Goal: Task Accomplishment & Management: Complete application form

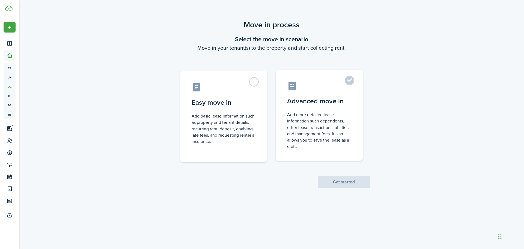
click at [309, 125] on control-radio-card-description "Add more detailed lease information such dependents, other lease transactions, …" at bounding box center [319, 130] width 64 height 38
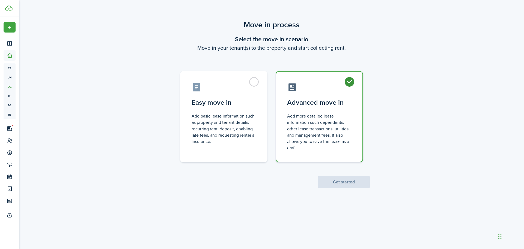
radio input "true"
click at [346, 185] on button "Get started" at bounding box center [344, 182] width 52 height 12
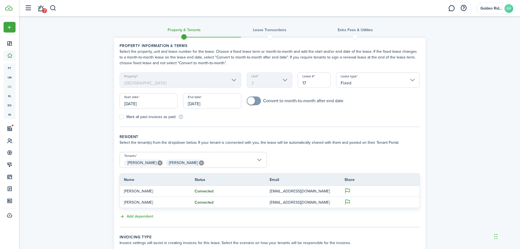
click at [134, 104] on input "[DATE]" at bounding box center [148, 100] width 58 height 15
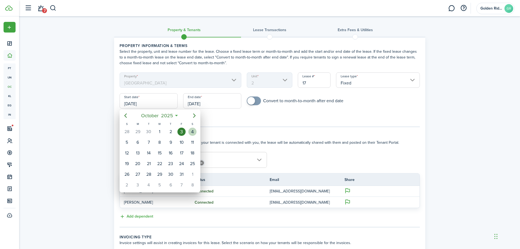
click at [191, 130] on div "4" at bounding box center [192, 131] width 8 height 8
type input "[DATE]"
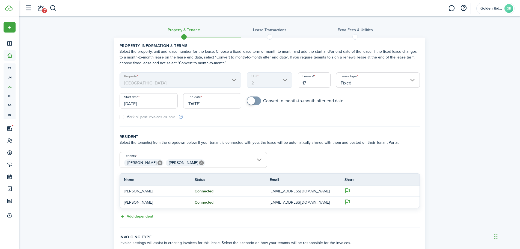
click at [195, 104] on input "[DATE]" at bounding box center [212, 100] width 58 height 15
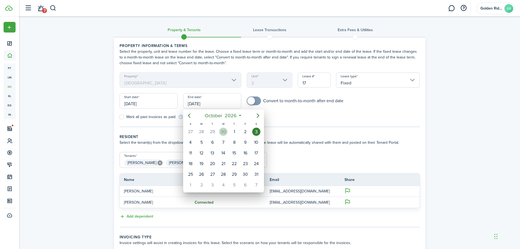
click at [223, 131] on div "30" at bounding box center [223, 131] width 8 height 8
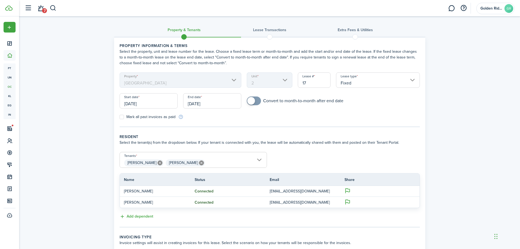
type input "[DATE]"
click at [309, 85] on input "17" at bounding box center [314, 79] width 33 height 15
click at [364, 84] on input "Fixed" at bounding box center [378, 79] width 84 height 15
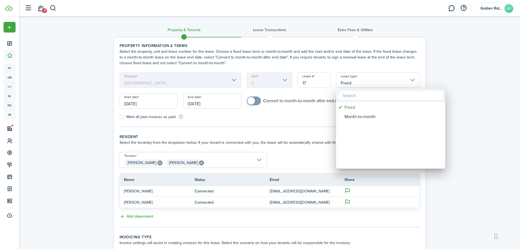
click at [312, 115] on div at bounding box center [259, 124] width 607 height 336
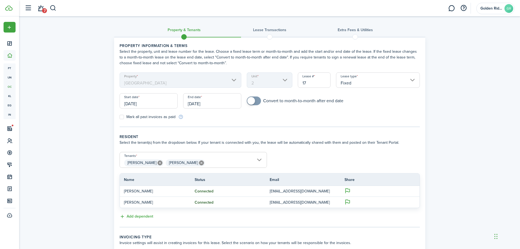
click at [308, 83] on input "17" at bounding box center [314, 79] width 33 height 15
click at [298, 119] on form "Property [GEOGRAPHIC_DATA] Unit 2 Lease # 17 Lease type Fixed Start date [DATE]…" at bounding box center [270, 95] width 306 height 47
checkbox input "true"
click at [254, 103] on span at bounding box center [251, 101] width 8 height 8
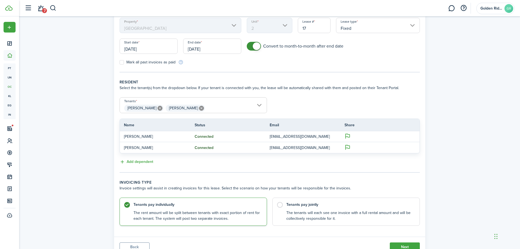
scroll to position [78, 0]
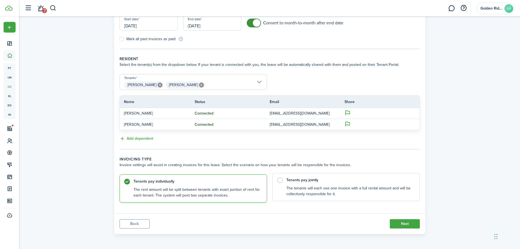
click at [279, 180] on label "Tenants pay jointly The tenants will each see one invoice with a full rental am…" at bounding box center [345, 187] width 147 height 28
radio input "false"
radio input "true"
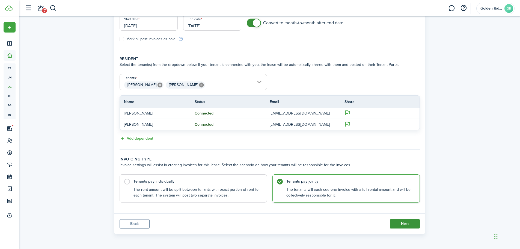
click at [397, 222] on button "Next" at bounding box center [405, 223] width 30 height 9
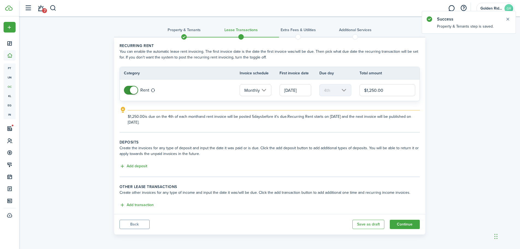
click at [299, 89] on input "[DATE]" at bounding box center [295, 90] width 32 height 12
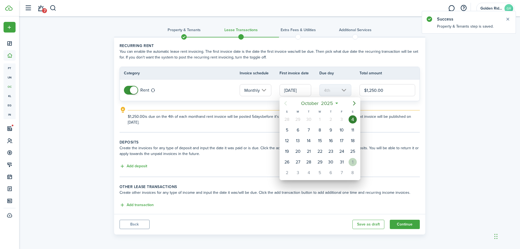
click at [353, 162] on div "1" at bounding box center [352, 162] width 8 height 8
type input "[DATE]"
type input "1st"
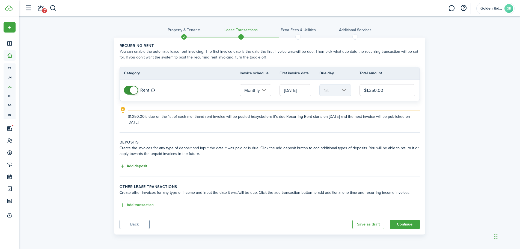
click at [140, 165] on button "Add deposit" at bounding box center [133, 166] width 28 height 6
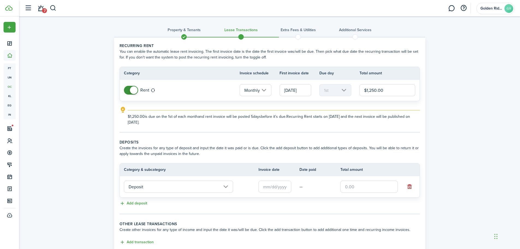
click at [278, 186] on input "text" at bounding box center [274, 186] width 33 height 12
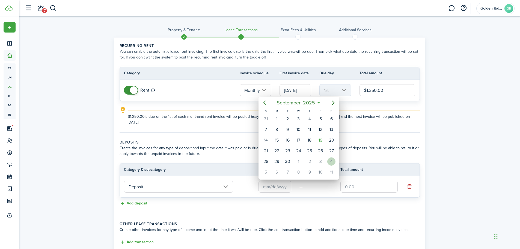
click at [330, 162] on div "4" at bounding box center [331, 161] width 8 height 8
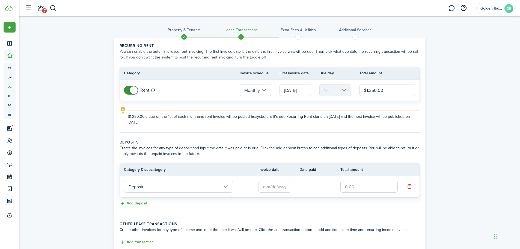
type input "[DATE]"
click at [363, 189] on input "text" at bounding box center [368, 186] width 57 height 12
type input "$1,250.00"
click at [351, 202] on div "Add deposit" at bounding box center [269, 203] width 300 height 7
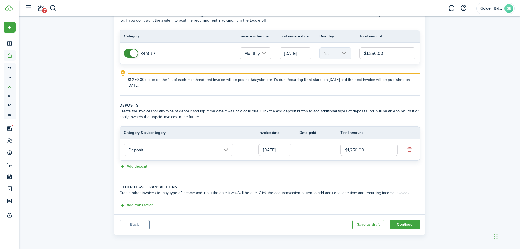
scroll to position [38, 0]
click at [148, 205] on button "Add transaction" at bounding box center [136, 204] width 34 height 6
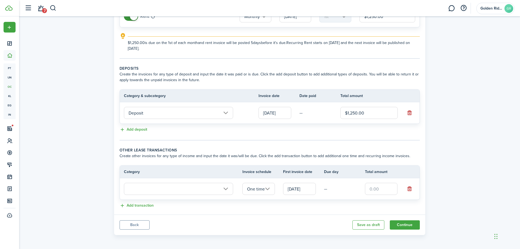
scroll to position [75, 0]
click at [170, 188] on input "text" at bounding box center [178, 187] width 109 height 12
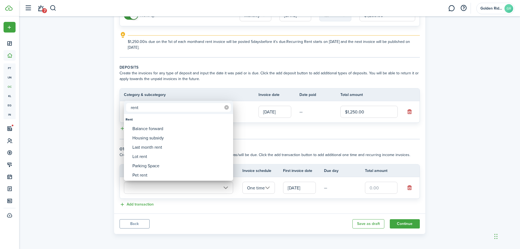
type input "rent"
click at [225, 108] on icon at bounding box center [226, 107] width 4 height 4
click at [250, 130] on div at bounding box center [259, 124] width 607 height 336
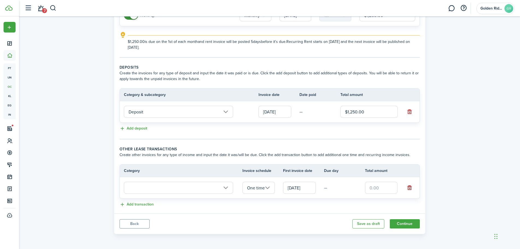
click at [409, 188] on button "button" at bounding box center [409, 188] width 8 height 8
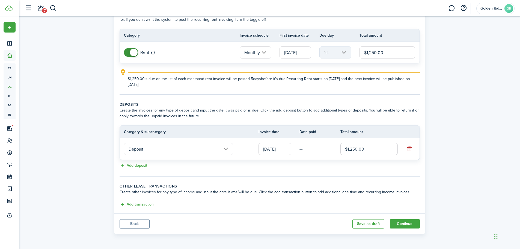
scroll to position [38, 0]
click at [399, 224] on button "Continue" at bounding box center [405, 223] width 30 height 9
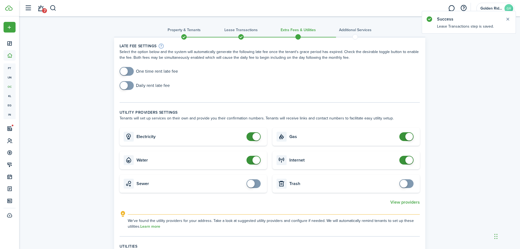
checkbox input "true"
click at [125, 70] on span at bounding box center [124, 71] width 8 height 8
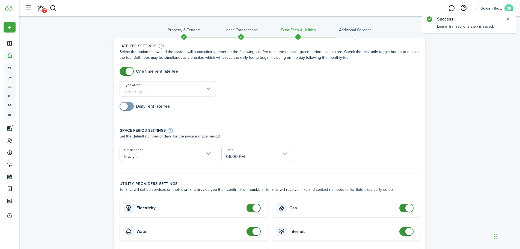
click at [161, 90] on input "Type of fee" at bounding box center [167, 88] width 96 height 15
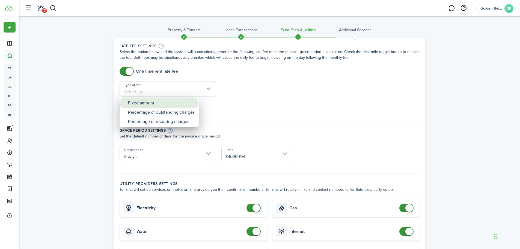
click at [153, 100] on div "Fixed amount" at bounding box center [161, 102] width 67 height 9
type input "Fixed amount"
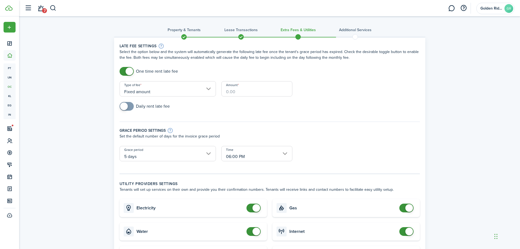
click at [238, 90] on input "Amount" at bounding box center [256, 88] width 71 height 15
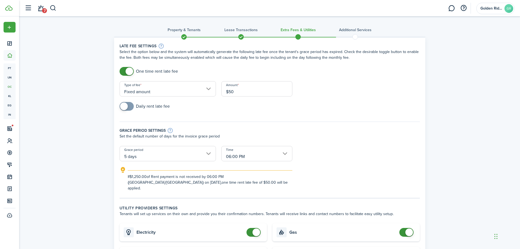
type input "$50.00"
click at [234, 115] on div "Daily rent late fee" at bounding box center [270, 109] width 306 height 14
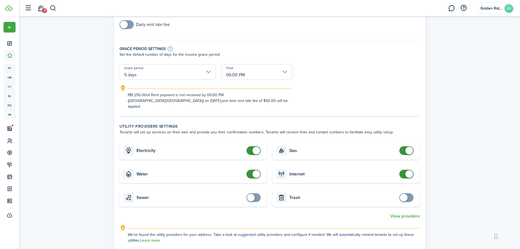
scroll to position [82, 0]
checkbox input "false"
click at [256, 170] on span at bounding box center [256, 174] width 8 height 8
checkbox input "false"
click at [255, 146] on span at bounding box center [256, 150] width 8 height 8
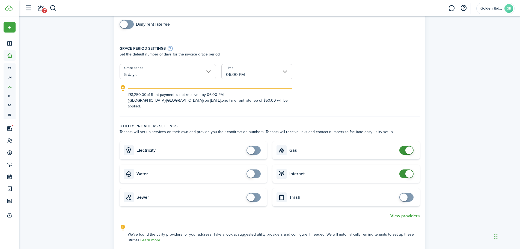
checkbox input "false"
click at [409, 146] on span at bounding box center [409, 150] width 8 height 8
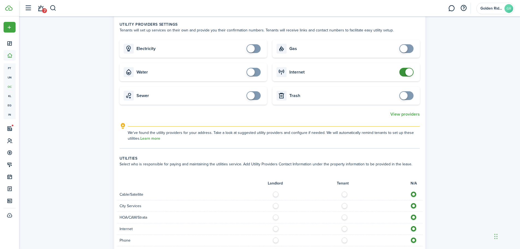
scroll to position [191, 0]
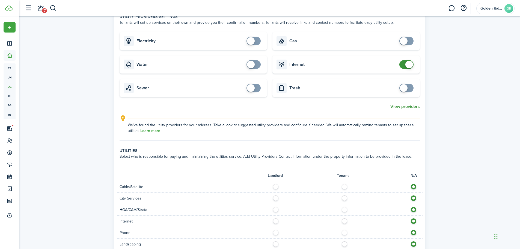
click at [401, 104] on button "View providers" at bounding box center [404, 106] width 29 height 5
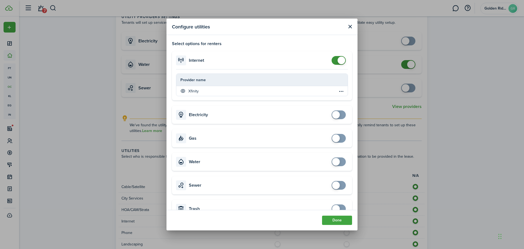
click at [349, 26] on button "Close modal" at bounding box center [349, 26] width 7 height 7
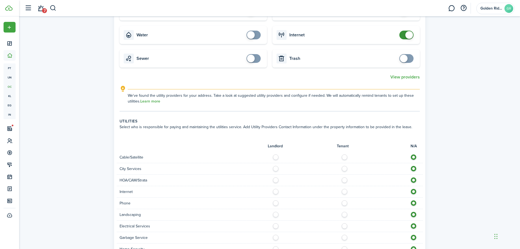
scroll to position [273, 0]
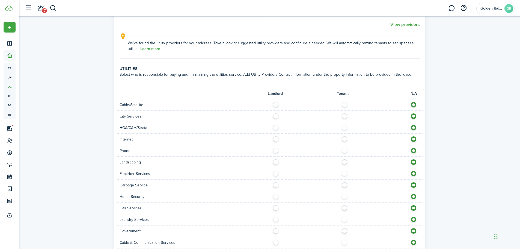
click at [344, 102] on label at bounding box center [346, 103] width 10 height 3
radio input "true"
click at [277, 113] on label at bounding box center [277, 114] width 10 height 3
radio input "true"
click at [345, 136] on label at bounding box center [346, 137] width 10 height 3
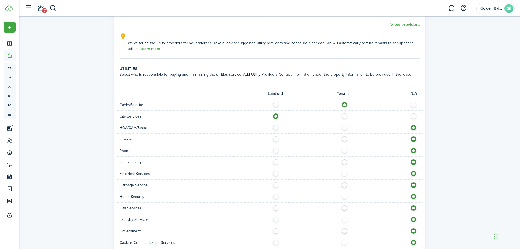
radio input "true"
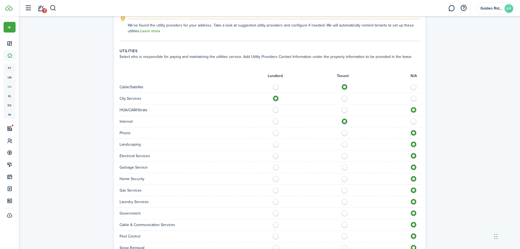
scroll to position [300, 0]
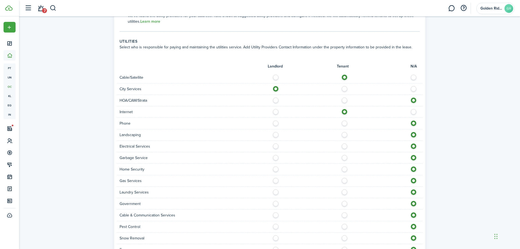
click at [276, 132] on label at bounding box center [277, 133] width 10 height 3
radio input "true"
click at [344, 143] on label at bounding box center [346, 144] width 10 height 3
radio input "true"
click at [276, 155] on label at bounding box center [277, 156] width 10 height 3
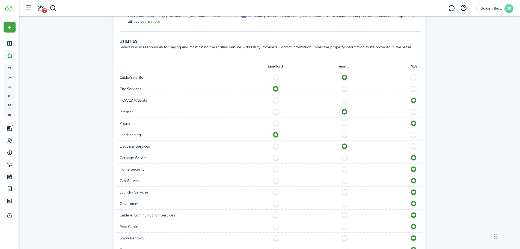
radio input "true"
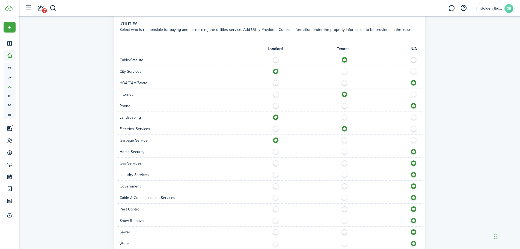
scroll to position [327, 0]
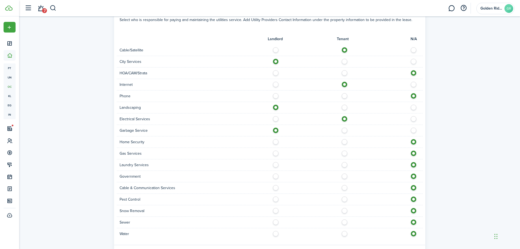
click at [344, 150] on label at bounding box center [346, 151] width 10 height 3
radio input "true"
click at [345, 162] on label at bounding box center [346, 163] width 10 height 3
radio input "true"
click at [346, 185] on label at bounding box center [346, 186] width 10 height 3
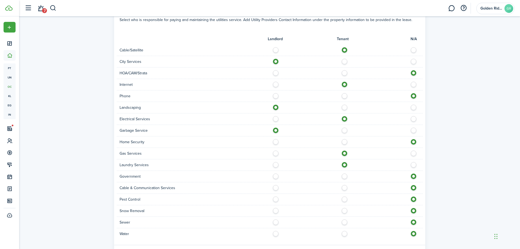
radio input "true"
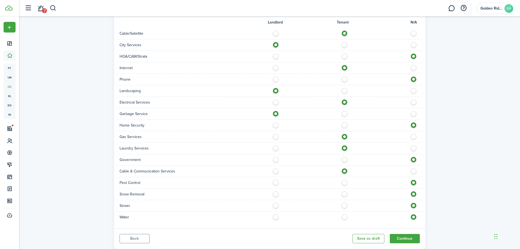
scroll to position [353, 0]
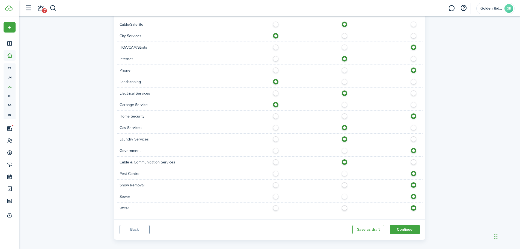
click at [276, 171] on label at bounding box center [277, 172] width 10 height 3
radio input "true"
click at [274, 182] on label at bounding box center [277, 183] width 10 height 3
radio input "true"
click at [275, 193] on label at bounding box center [277, 194] width 10 height 3
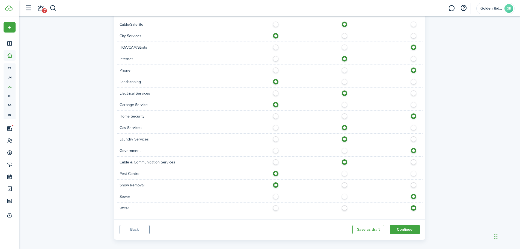
radio input "true"
click at [277, 205] on label at bounding box center [277, 206] width 10 height 3
radio input "true"
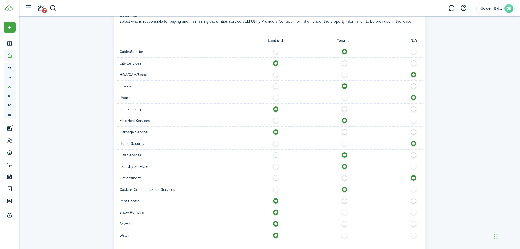
click at [277, 175] on label at bounding box center [277, 176] width 10 height 3
radio input "true"
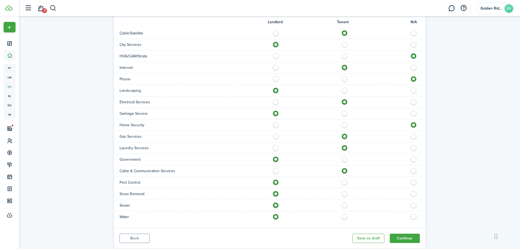
scroll to position [353, 0]
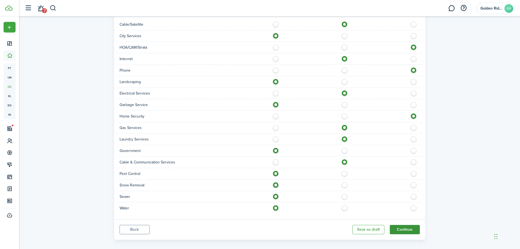
click at [400, 225] on button "Continue" at bounding box center [405, 229] width 30 height 9
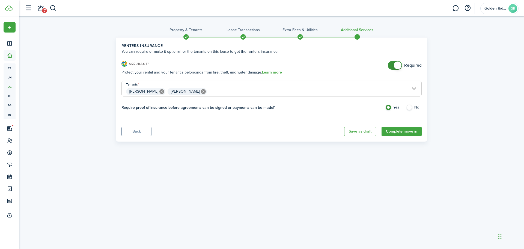
checkbox input "false"
click at [397, 66] on span at bounding box center [398, 65] width 8 height 8
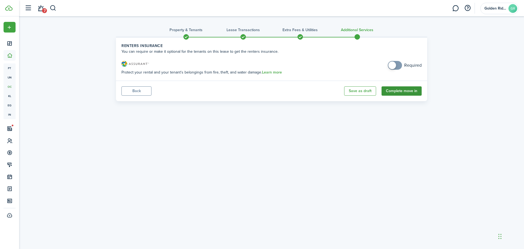
click at [396, 91] on button "Complete move in" at bounding box center [401, 90] width 40 height 9
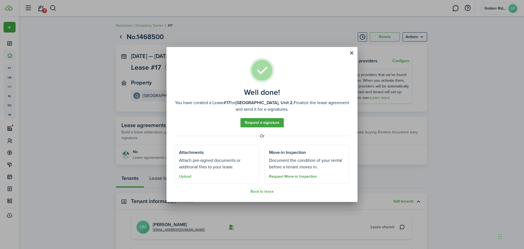
click at [282, 177] on button "Request Move-in Inspection" at bounding box center [293, 176] width 48 height 4
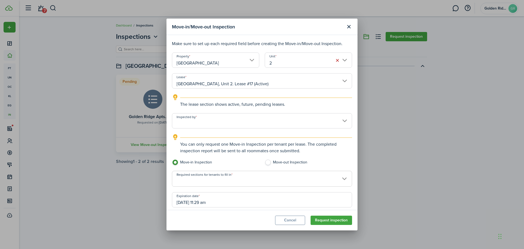
click at [231, 122] on input "Inspected by" at bounding box center [262, 120] width 180 height 15
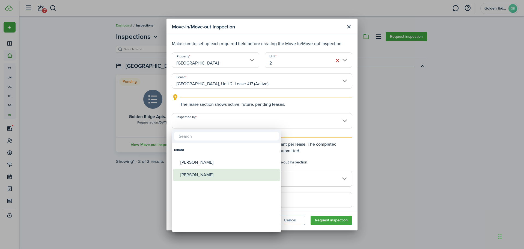
click at [199, 176] on div "[PERSON_NAME]" at bounding box center [228, 174] width 97 height 13
type input "[PERSON_NAME]"
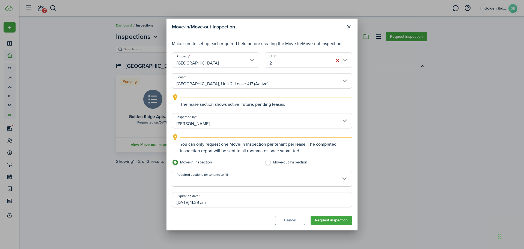
scroll to position [22, 0]
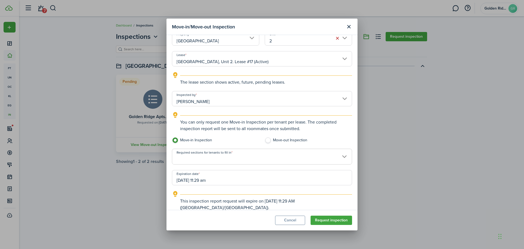
click at [226, 157] on span at bounding box center [262, 159] width 180 height 9
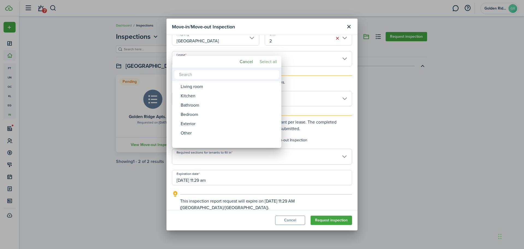
click at [268, 64] on mbsc-button "Select all" at bounding box center [268, 62] width 22 height 10
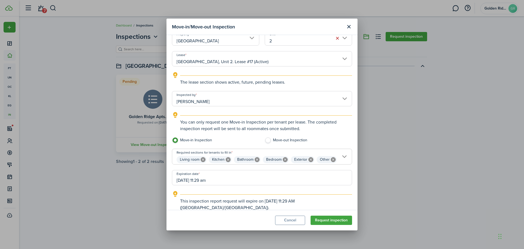
click at [310, 159] on icon at bounding box center [310, 159] width 5 height 5
type input "Living room, Kitchen, Bathroom, Bedroom, Other"
click at [220, 181] on input "[DATE] 11:29 am" at bounding box center [262, 177] width 180 height 15
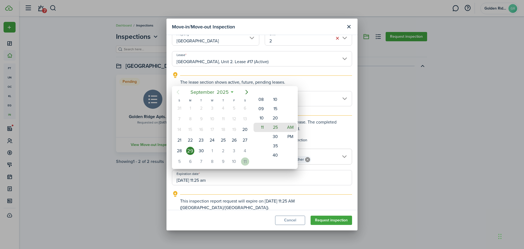
click at [243, 161] on div "11" at bounding box center [245, 161] width 8 height 8
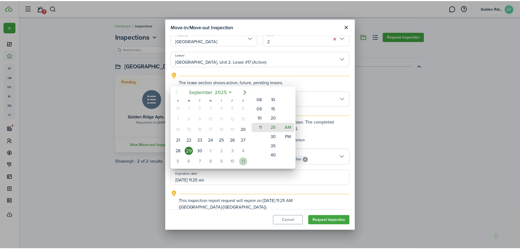
scroll to position [0, 0]
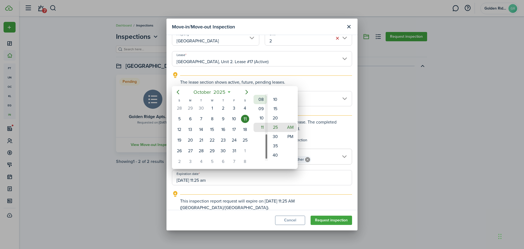
click at [261, 100] on mbsc-wheel-item "08" at bounding box center [259, 99] width 13 height 9
click at [262, 111] on mbsc-wheel-item "06" at bounding box center [259, 108] width 13 height 9
click at [273, 100] on mbsc-wheel-item "10" at bounding box center [274, 99] width 13 height 9
click at [275, 110] on mbsc-wheel-item "00" at bounding box center [274, 108] width 13 height 9
click at [289, 136] on mbsc-wheel-item "PM" at bounding box center [289, 136] width 13 height 9
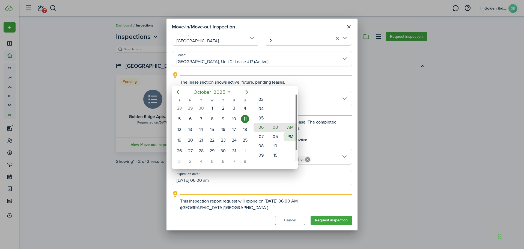
type input "[DATE] 06:00 pm"
click at [329, 135] on div at bounding box center [261, 124] width 611 height 336
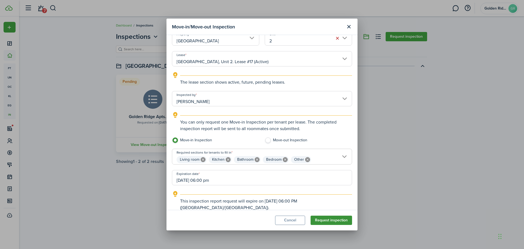
click at [322, 222] on button "Request inspection" at bounding box center [330, 219] width 41 height 9
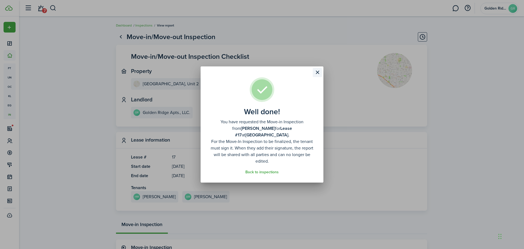
click at [316, 71] on button "Close modal" at bounding box center [317, 72] width 9 height 9
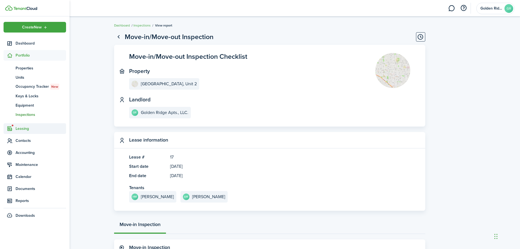
click at [23, 128] on span "Leasing" at bounding box center [41, 128] width 50 height 6
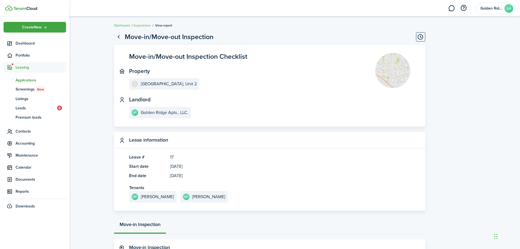
click at [25, 80] on span "Applications" at bounding box center [41, 80] width 50 height 6
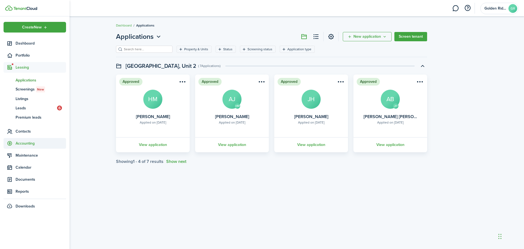
click at [29, 143] on span "Accounting" at bounding box center [41, 143] width 50 height 6
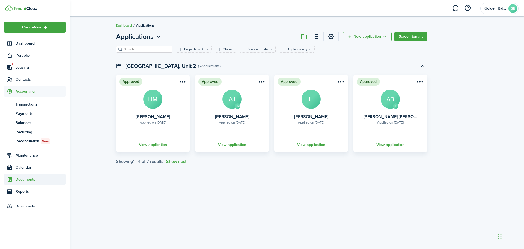
click at [23, 178] on span "Documents" at bounding box center [41, 179] width 50 height 6
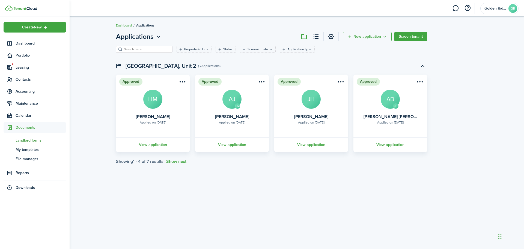
click at [23, 142] on span "Landlord forms" at bounding box center [41, 140] width 50 height 6
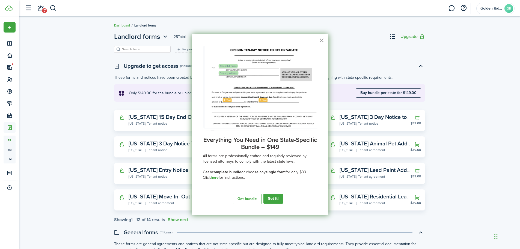
click at [322, 40] on button "×" at bounding box center [321, 40] width 5 height 9
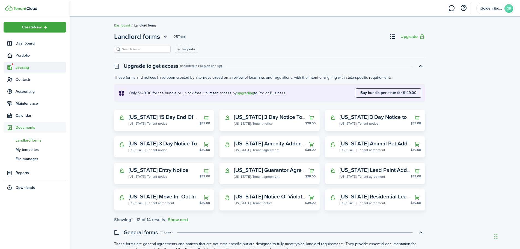
click at [19, 68] on span "Leasing" at bounding box center [41, 67] width 50 height 6
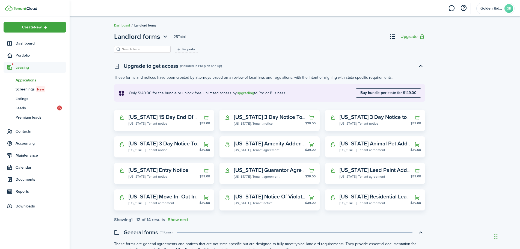
click at [22, 80] on span "Applications" at bounding box center [41, 80] width 50 height 6
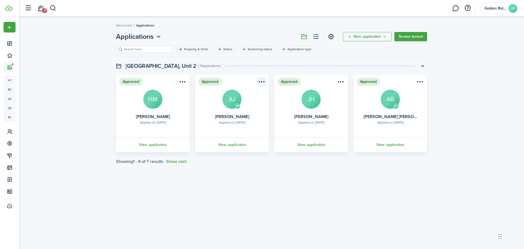
click at [263, 78] on menu-btn-icon "Open menu" at bounding box center [261, 81] width 9 height 9
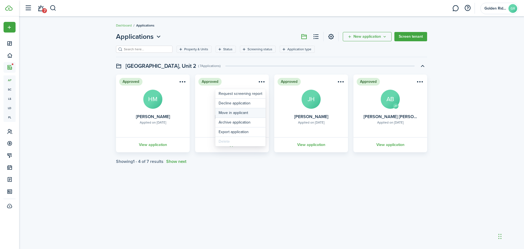
click at [247, 114] on button "Move in applicant" at bounding box center [240, 112] width 50 height 9
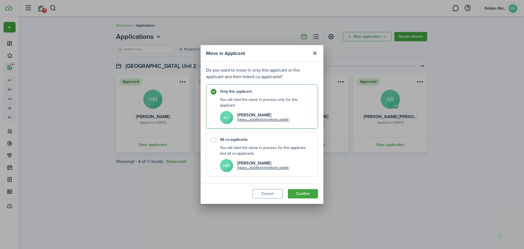
click at [213, 142] on label "All co-applicants You will start the move in process for this applicant and all…" at bounding box center [262, 154] width 112 height 44
radio input "false"
radio input "true"
click at [307, 196] on button "Confirm" at bounding box center [303, 193] width 30 height 9
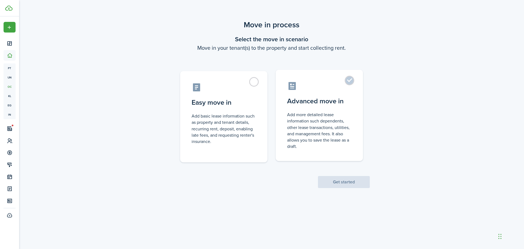
click at [313, 111] on label "Advanced move in Add more detailed lease information such dependents, other lea…" at bounding box center [319, 115] width 87 height 91
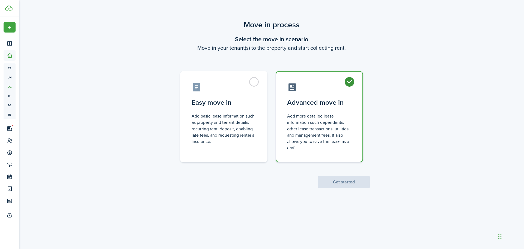
radio input "true"
click at [340, 180] on button "Get started" at bounding box center [344, 182] width 52 height 12
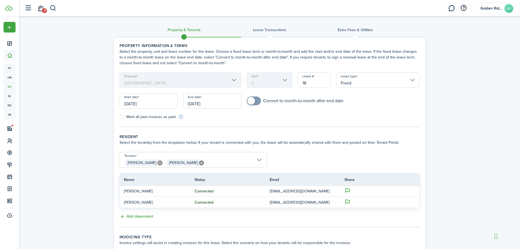
click at [41, 80] on div "Property & Tenants Lease Transactions Extra fees & Utilities Property informati…" at bounding box center [269, 165] width 501 height 298
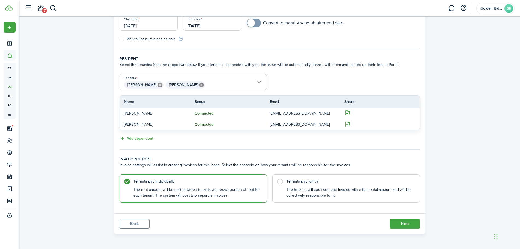
click at [133, 223] on button "Back" at bounding box center [134, 223] width 30 height 9
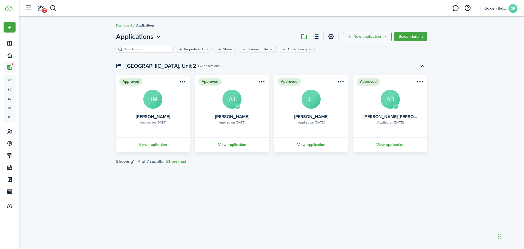
click at [74, 120] on div "Applications New application Screen tenant Property & Units Status Screening st…" at bounding box center [271, 97] width 505 height 137
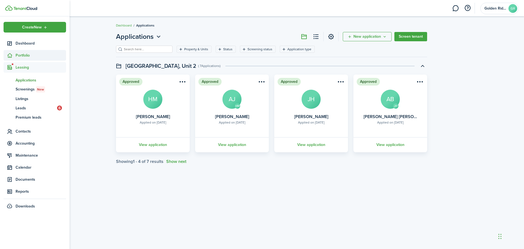
click at [12, 56] on icon at bounding box center [10, 55] width 6 height 5
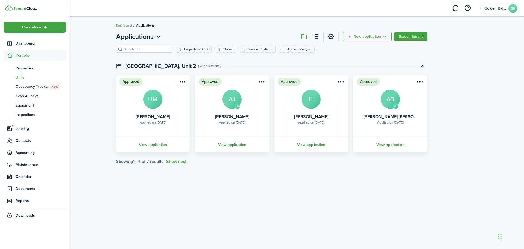
click at [16, 78] on span "Units" at bounding box center [41, 77] width 50 height 6
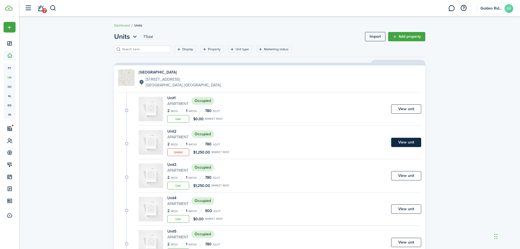
click at [400, 142] on link "View unit" at bounding box center [406, 141] width 30 height 9
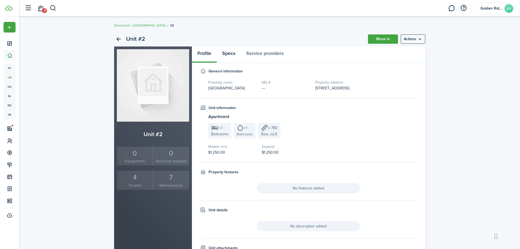
click at [232, 56] on link "Specs" at bounding box center [229, 54] width 24 height 16
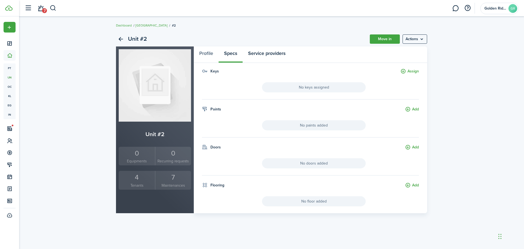
click at [276, 53] on link "Service providers" at bounding box center [267, 54] width 48 height 16
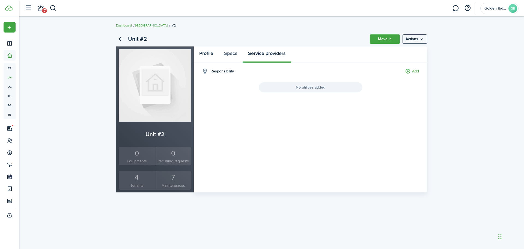
click at [210, 55] on link "Profile" at bounding box center [206, 54] width 25 height 16
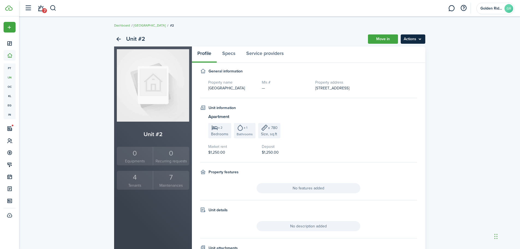
click at [418, 35] on menu-btn "Actions" at bounding box center [412, 38] width 25 height 9
click at [459, 70] on div "Unit #2 Move in Actions Unit #2 0 Equipments 0 Recurring requests 4 Tenants 7 M…" at bounding box center [269, 153] width 501 height 249
click at [131, 181] on div "4" at bounding box center [135, 177] width 34 height 10
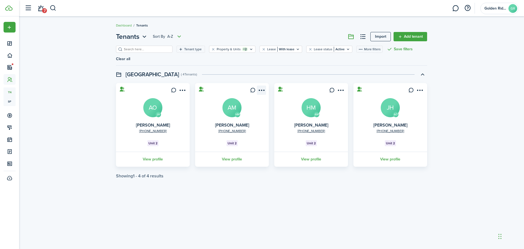
click at [261, 85] on menu-btn-icon "Open menu" at bounding box center [261, 89] width 9 height 9
click at [231, 113] on link "Move in" at bounding box center [242, 112] width 48 height 9
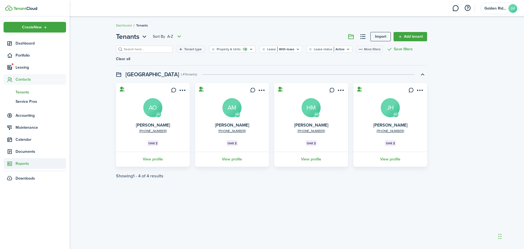
click at [22, 165] on span "Reports" at bounding box center [41, 163] width 50 height 6
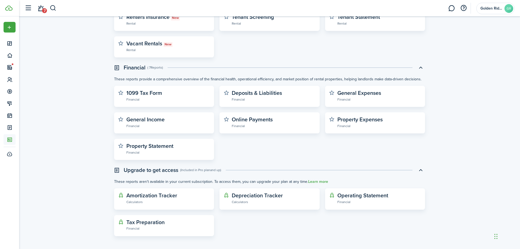
scroll to position [134, 0]
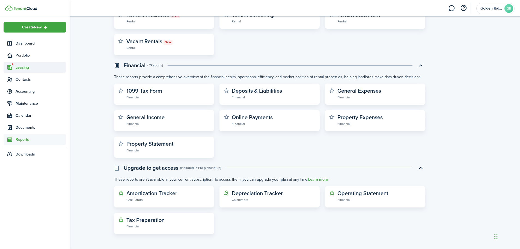
click at [18, 66] on span "Leasing" at bounding box center [41, 67] width 50 height 6
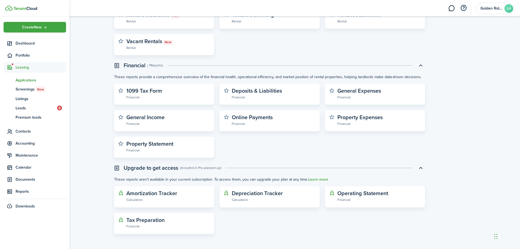
click at [26, 78] on span "Applications" at bounding box center [41, 80] width 50 height 6
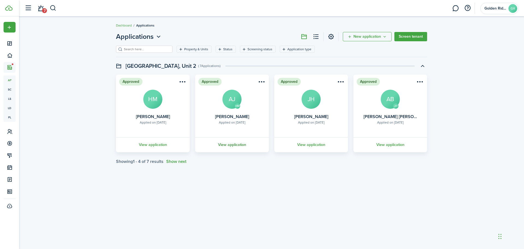
click at [237, 146] on link "View application" at bounding box center [231, 144] width 75 height 15
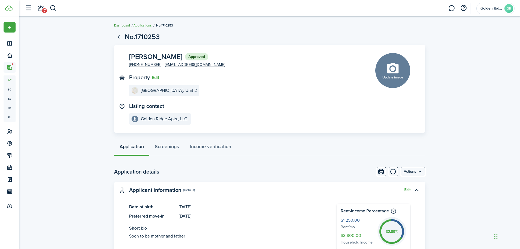
click at [126, 25] on link "Dashboard" at bounding box center [122, 25] width 16 height 5
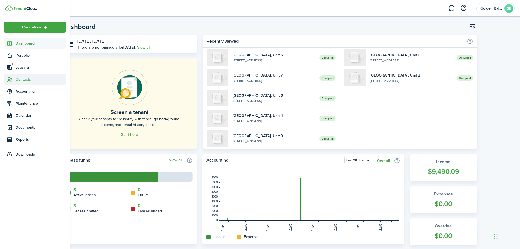
click at [13, 78] on sidebar-link-icon at bounding box center [10, 79] width 12 height 6
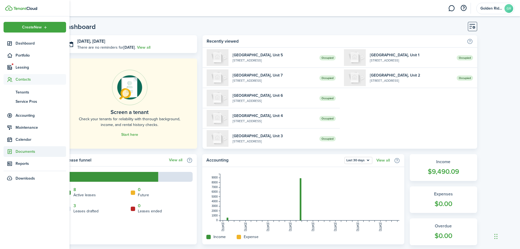
click at [25, 153] on span "Documents" at bounding box center [41, 151] width 50 height 6
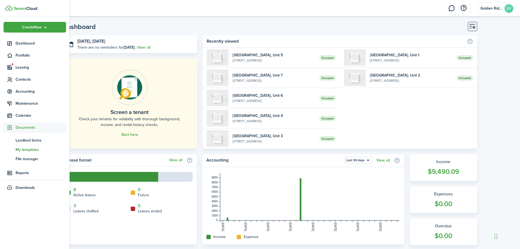
click at [26, 149] on span "My templates" at bounding box center [41, 149] width 50 height 6
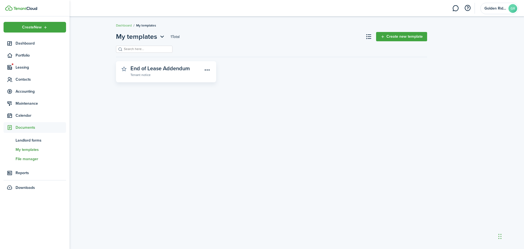
click at [30, 158] on span "File manager" at bounding box center [41, 159] width 50 height 6
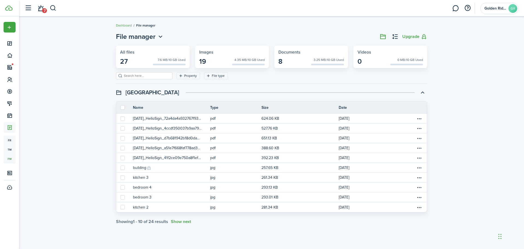
click at [346, 108] on th "Date" at bounding box center [377, 107] width 77 height 6
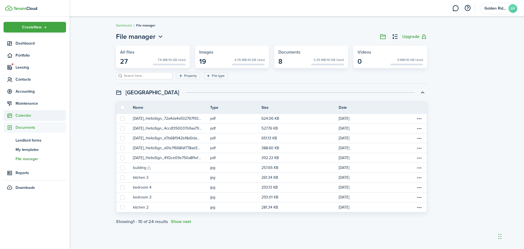
click at [22, 115] on span "Calendar" at bounding box center [41, 115] width 50 height 6
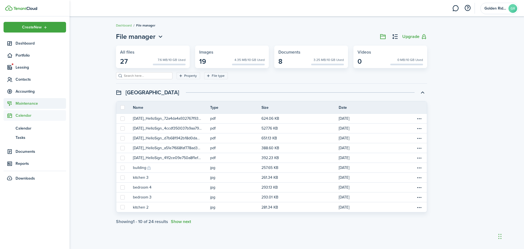
click at [26, 101] on span "Maintenance" at bounding box center [41, 103] width 50 height 6
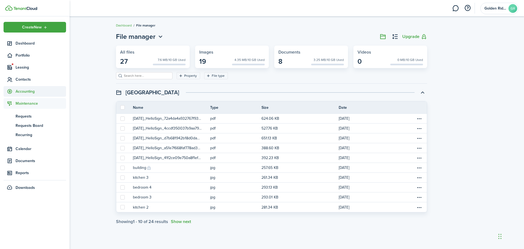
click at [26, 94] on span "Accounting" at bounding box center [35, 91] width 62 height 11
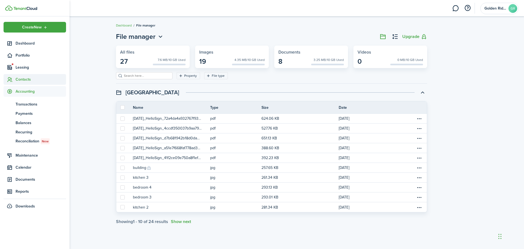
click at [23, 82] on span "Contacts" at bounding box center [41, 79] width 50 height 6
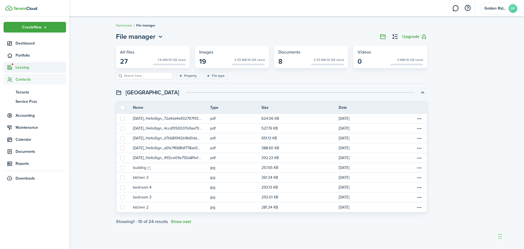
click at [23, 67] on span "Leasing" at bounding box center [41, 67] width 50 height 6
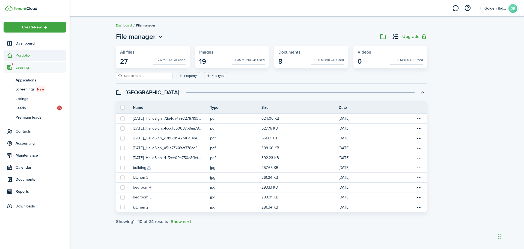
click at [22, 57] on span "Portfolio" at bounding box center [41, 55] width 50 height 6
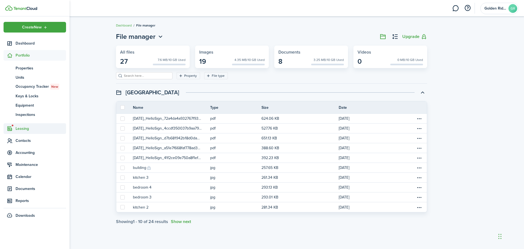
click at [25, 126] on span "Leasing" at bounding box center [41, 128] width 50 height 6
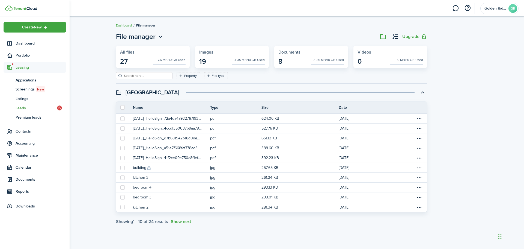
click at [23, 109] on span "Leads" at bounding box center [36, 108] width 41 height 6
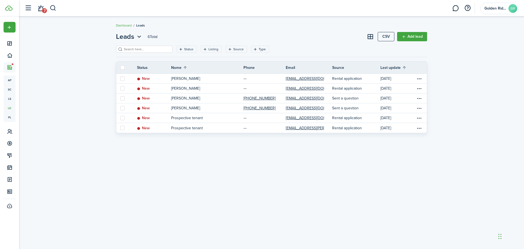
click at [80, 113] on div "Leads 6 Total CSV Add lead Status Listing Source Type Save filters Clear all St…" at bounding box center [271, 132] width 505 height 207
click at [123, 68] on label at bounding box center [122, 67] width 4 height 4
click at [120, 68] on input "checkbox" at bounding box center [120, 67] width 0 height 0
checkbox input "true"
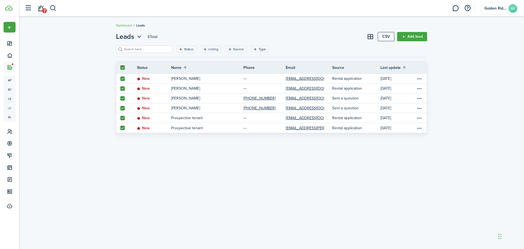
checkbox input "true"
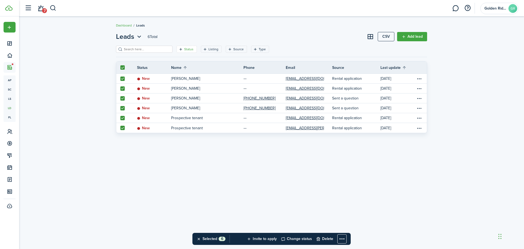
click at [184, 51] on filter-tag-label "Status" at bounding box center [188, 49] width 9 height 5
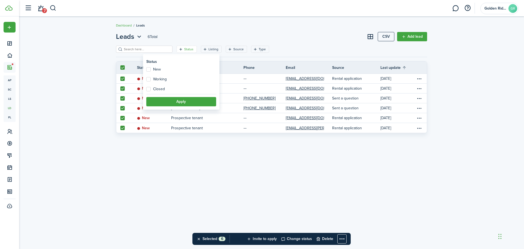
click at [90, 72] on div "Leads 6 Total CSV Add lead Status Listing Source Type Save filters Clear all St…" at bounding box center [271, 132] width 505 height 207
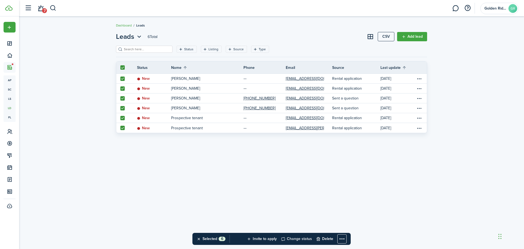
click at [296, 238] on button "Change status" at bounding box center [296, 238] width 31 height 12
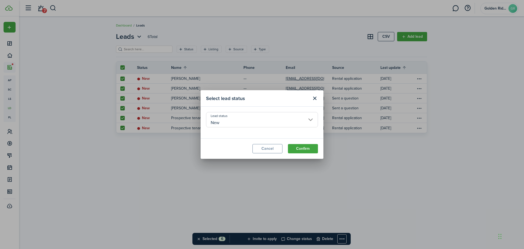
click at [237, 122] on input "New" at bounding box center [262, 119] width 112 height 15
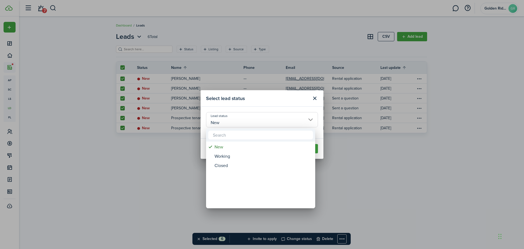
click at [170, 175] on div at bounding box center [261, 124] width 611 height 336
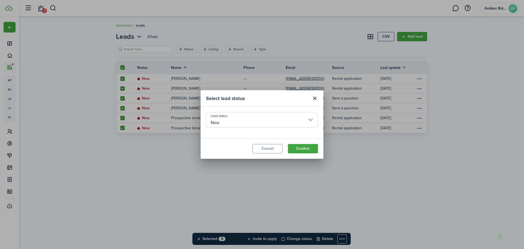
click at [285, 125] on input "New" at bounding box center [262, 119] width 112 height 15
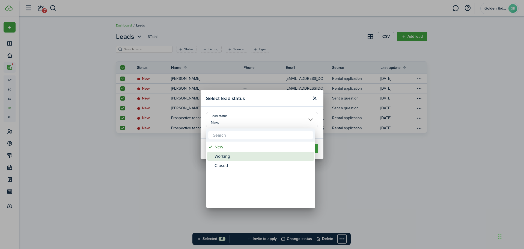
click at [222, 152] on div "Working" at bounding box center [262, 155] width 97 height 9
type input "Working"
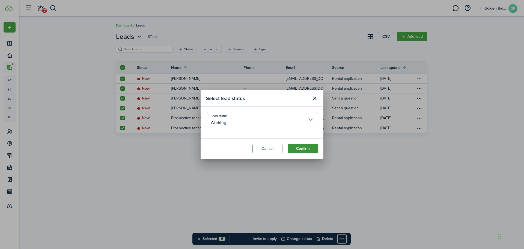
click at [294, 149] on button "Confirm" at bounding box center [303, 148] width 30 height 9
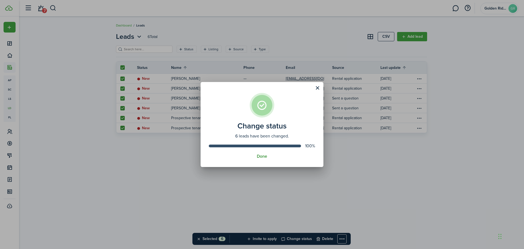
click at [260, 157] on button "Done" at bounding box center [262, 156] width 10 height 5
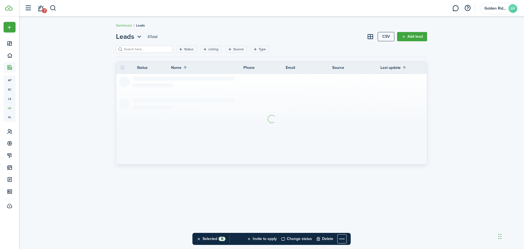
checkbox input "false"
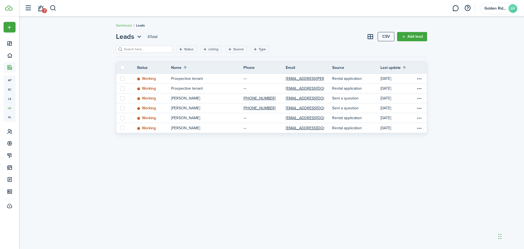
click at [219, 144] on div "Leads 6 Total CSV Add lead Status Listing Source Type Save filters Clear all St…" at bounding box center [271, 133] width 316 height 202
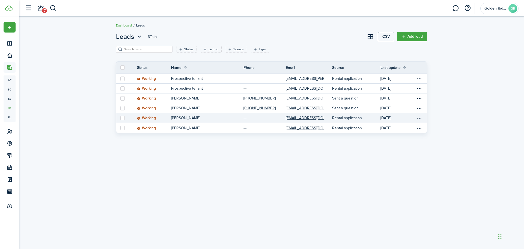
click at [123, 118] on label at bounding box center [122, 118] width 4 height 4
click at [120, 118] on input "checkbox" at bounding box center [120, 118] width 0 height 0
checkbox input "true"
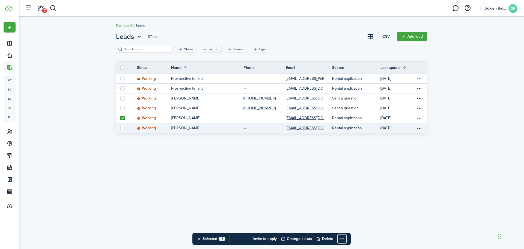
click at [121, 127] on label at bounding box center [122, 127] width 4 height 4
click at [120, 128] on input "checkbox" at bounding box center [120, 128] width 0 height 0
checkbox input "true"
click at [301, 239] on button "Change status" at bounding box center [296, 238] width 31 height 12
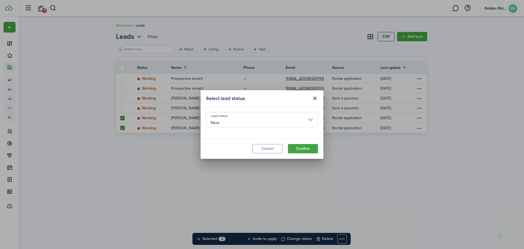
click at [227, 124] on input "New" at bounding box center [262, 119] width 112 height 15
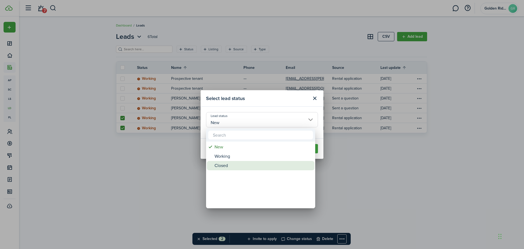
click at [225, 166] on div "Closed" at bounding box center [262, 165] width 97 height 9
type input "Closed"
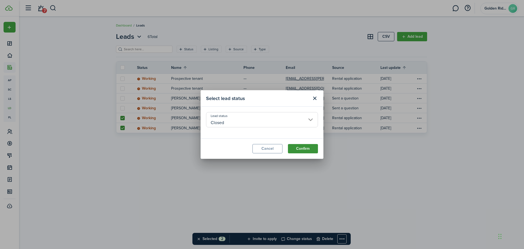
click at [297, 151] on button "Confirm" at bounding box center [303, 148] width 30 height 9
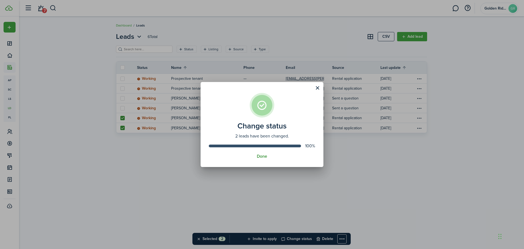
click at [265, 156] on button "Done" at bounding box center [262, 156] width 10 height 5
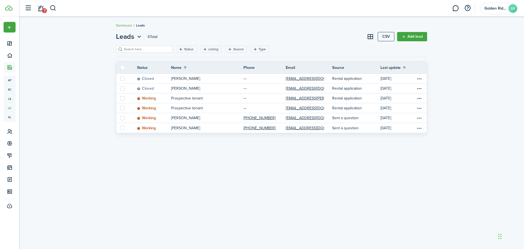
click at [181, 181] on div "Leads 6 Total CSV Add lead Status Listing Source Type Save filters Clear all St…" at bounding box center [271, 133] width 316 height 202
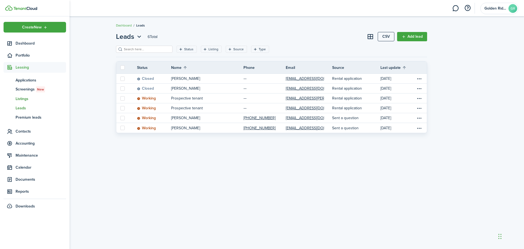
click at [21, 98] on span "Listings" at bounding box center [41, 99] width 50 height 6
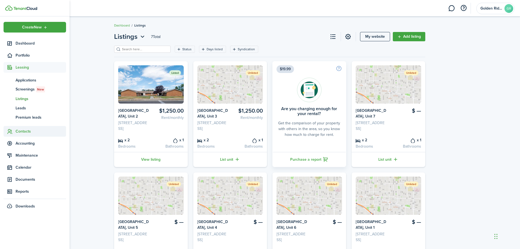
click at [20, 132] on span "Contacts" at bounding box center [41, 131] width 50 height 6
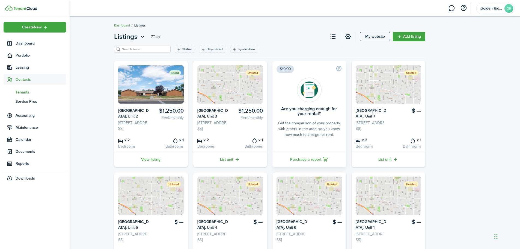
click at [24, 92] on span "Tenants" at bounding box center [41, 92] width 50 height 6
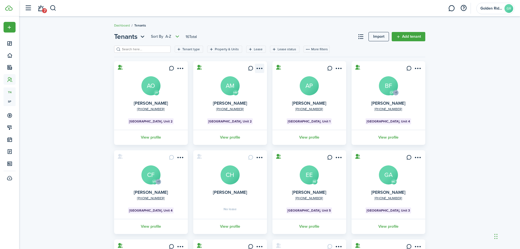
click at [262, 70] on menu-btn-icon "Open menu" at bounding box center [259, 68] width 9 height 9
click at [69, 80] on div "Tenants Sort by A-Z 16 Total Import Add tenant Tenant type Property & Units Lea…" at bounding box center [269, 186] width 501 height 315
click at [223, 135] on link "View profile" at bounding box center [229, 137] width 75 height 15
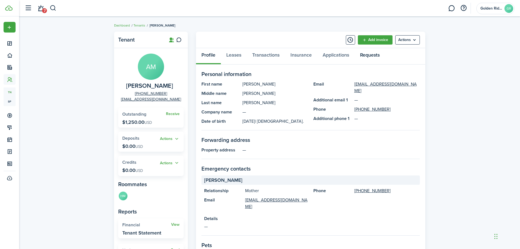
click at [370, 57] on link "Requests" at bounding box center [369, 56] width 31 height 16
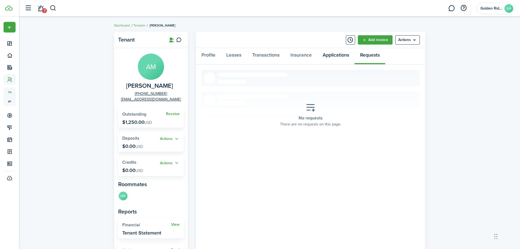
click at [340, 60] on link "Applications" at bounding box center [335, 56] width 37 height 16
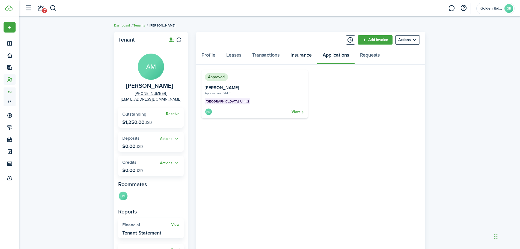
click at [309, 55] on link "Insurance" at bounding box center [301, 56] width 32 height 16
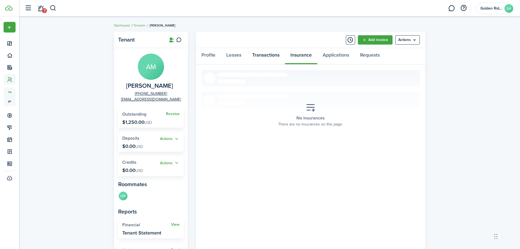
click at [267, 56] on link "Transactions" at bounding box center [266, 56] width 38 height 16
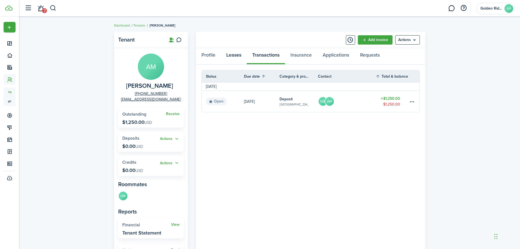
click at [237, 56] on link "Leases" at bounding box center [234, 56] width 26 height 16
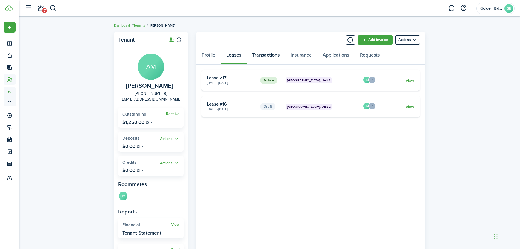
click at [263, 56] on link "Transactions" at bounding box center [266, 56] width 38 height 16
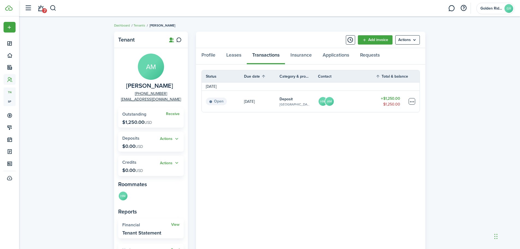
click at [411, 102] on table-menu-btn-icon at bounding box center [411, 101] width 7 height 7
click at [463, 110] on div "Tenant AM [PERSON_NAME] [PHONE_NUMBER] [EMAIL_ADDRESS][DOMAIN_NAME] Receive Out…" at bounding box center [269, 187] width 501 height 316
click at [205, 54] on link "Profile" at bounding box center [208, 56] width 25 height 16
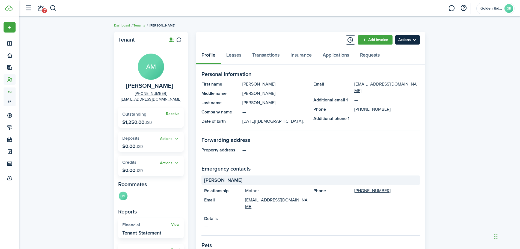
click at [408, 39] on menu-btn "Actions" at bounding box center [407, 39] width 25 height 9
click at [443, 56] on div "Tenant AM [PERSON_NAME] [PHONE_NUMBER] [EMAIL_ADDRESS][DOMAIN_NAME] Receive Out…" at bounding box center [269, 212] width 501 height 367
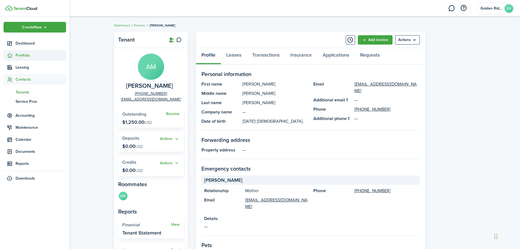
click at [22, 52] on span "Portfolio" at bounding box center [35, 55] width 62 height 11
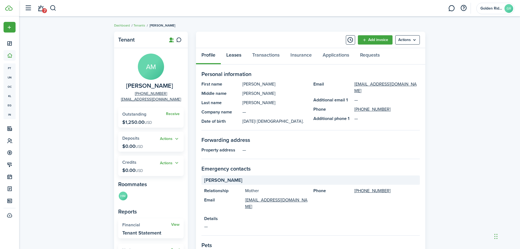
click at [233, 56] on link "Leases" at bounding box center [234, 56] width 26 height 16
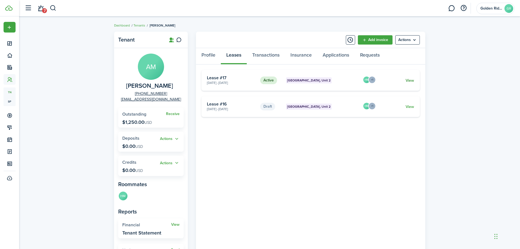
click at [409, 81] on link "View" at bounding box center [409, 80] width 8 height 6
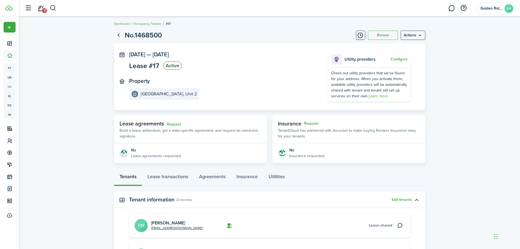
scroll to position [1, 0]
click at [207, 177] on link "Agreements" at bounding box center [211, 178] width 37 height 16
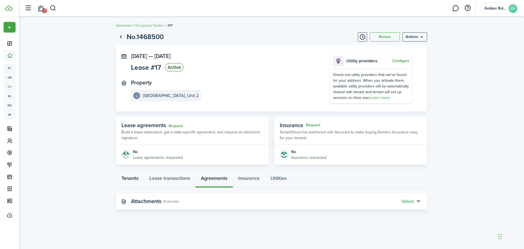
click at [131, 177] on link "Tenants" at bounding box center [130, 179] width 28 height 16
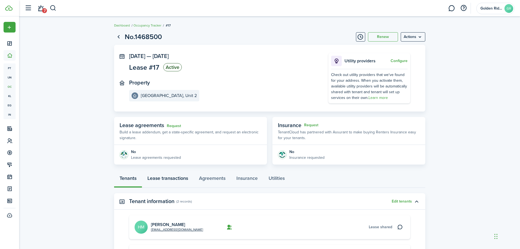
click at [162, 179] on link "Lease transactions" at bounding box center [168, 179] width 52 height 16
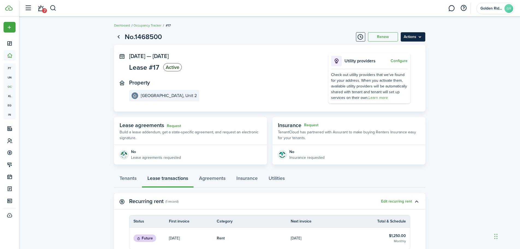
click at [420, 38] on menu-btn "Actions" at bounding box center [412, 36] width 25 height 9
click at [455, 63] on lease-view "No.1468500 Renew Actions [DATE] — [DATE] Lease #17 Active Property [GEOGRAPHIC_…" at bounding box center [269, 182] width 501 height 307
click at [70, 128] on lease-view "No.1468500 Renew Actions [DATE] — [DATE] Lease #17 Active Property [GEOGRAPHIC_…" at bounding box center [269, 182] width 501 height 307
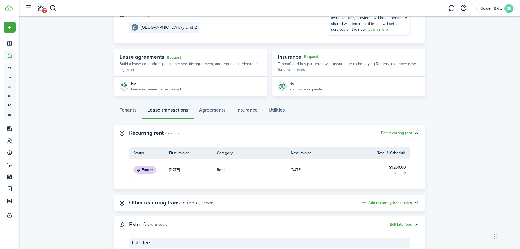
scroll to position [82, 0]
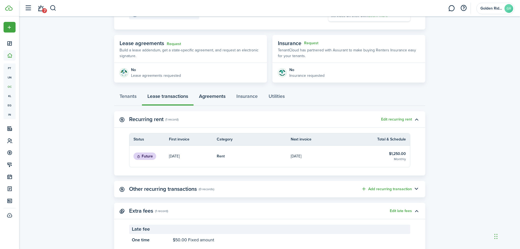
click at [203, 96] on link "Agreements" at bounding box center [211, 97] width 37 height 16
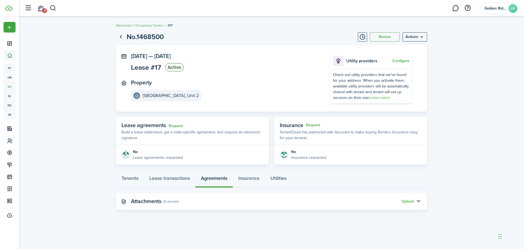
click at [94, 113] on lease-view "No.1468500 Renew Actions [DATE] — [DATE] Lease #17 Active Property [GEOGRAPHIC_…" at bounding box center [271, 120] width 505 height 183
click at [80, 139] on lease-view "No.1468500 Renew Actions [DATE] — [DATE] Lease #17 Active Property [GEOGRAPHIC_…" at bounding box center [271, 120] width 505 height 183
click at [173, 125] on link "Request" at bounding box center [176, 126] width 14 height 4
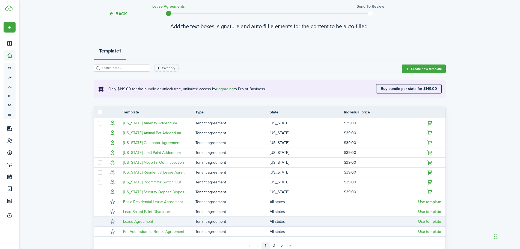
scroll to position [96, 0]
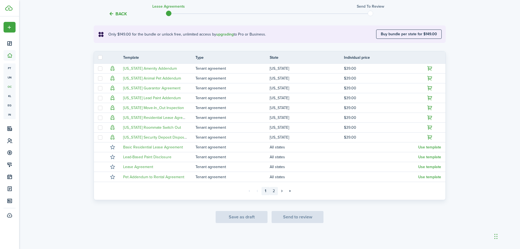
click at [273, 192] on link "2" at bounding box center [274, 191] width 8 height 8
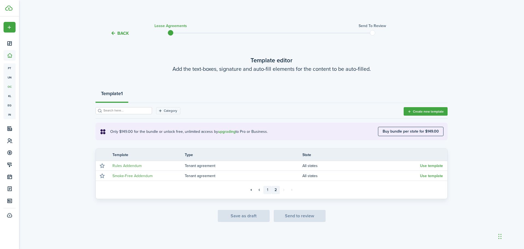
click at [266, 189] on link "1" at bounding box center [267, 190] width 8 height 8
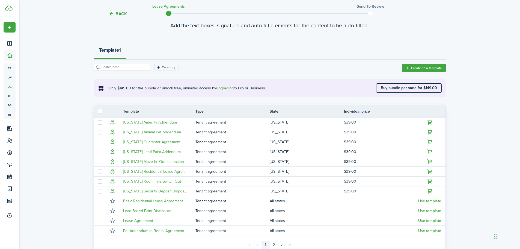
scroll to position [55, 0]
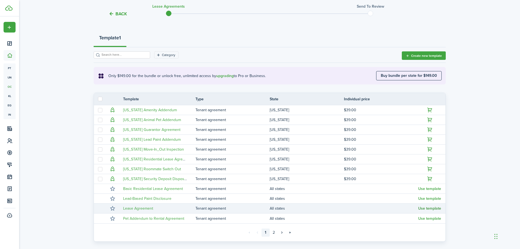
click at [423, 209] on button "Use template" at bounding box center [429, 208] width 23 height 4
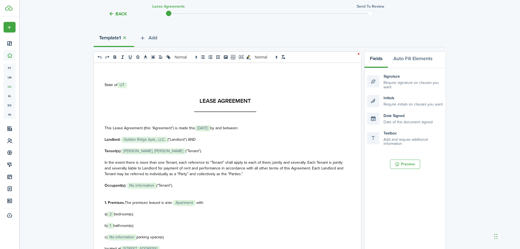
click at [112, 13] on button "Back" at bounding box center [118, 14] width 18 height 6
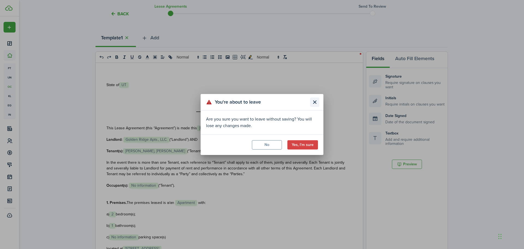
click at [311, 103] on button "Close modal" at bounding box center [314, 101] width 9 height 9
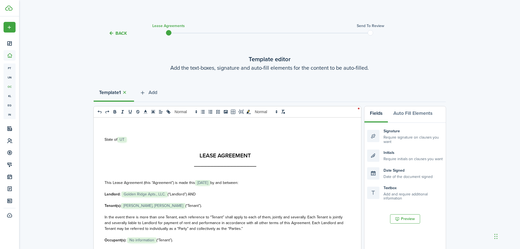
click at [119, 34] on button "Back" at bounding box center [118, 33] width 18 height 6
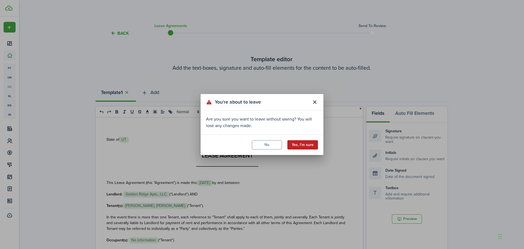
click at [311, 143] on button "Yes, I'm sure" at bounding box center [302, 144] width 31 height 9
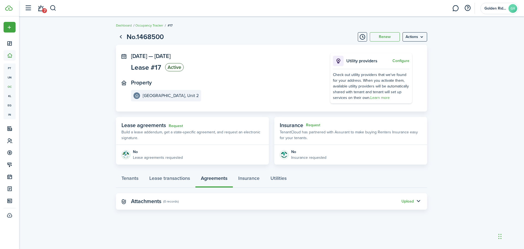
click at [456, 169] on lease-view "No.1468500 Renew Actions [DATE] — [DATE] Lease #17 Active Property [GEOGRAPHIC_…" at bounding box center [271, 120] width 505 height 183
click at [156, 180] on link "Lease transactions" at bounding box center [170, 179] width 52 height 16
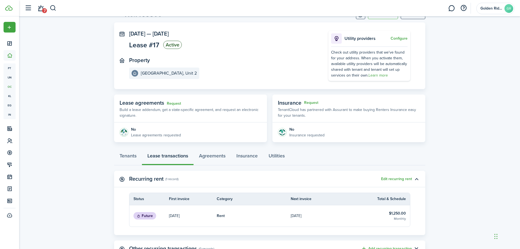
scroll to position [55, 0]
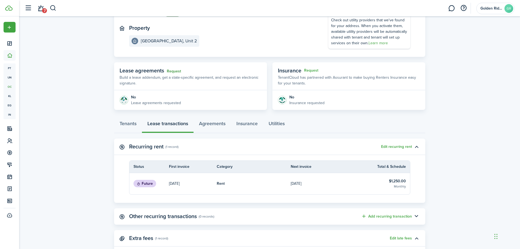
click at [177, 72] on link "Request" at bounding box center [174, 71] width 14 height 4
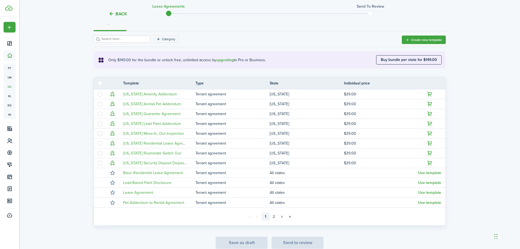
scroll to position [82, 0]
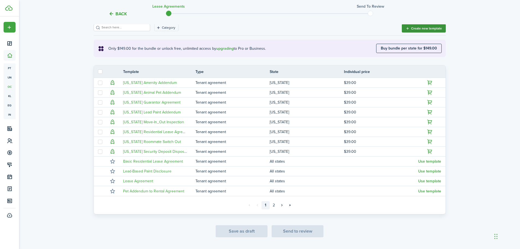
click at [418, 29] on button "Create new template" at bounding box center [424, 28] width 44 height 8
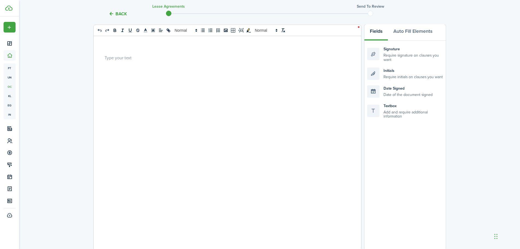
click at [152, 59] on p at bounding box center [224, 58] width 241 height 6
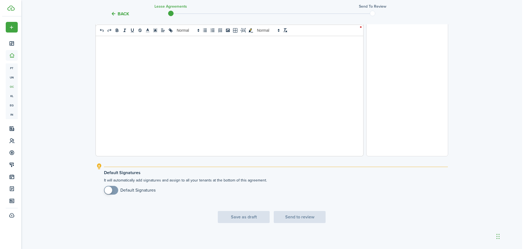
scroll to position [0, 0]
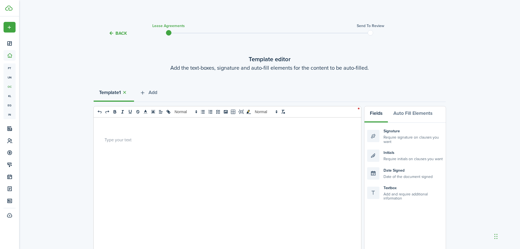
click at [119, 34] on button "Back" at bounding box center [118, 33] width 18 height 6
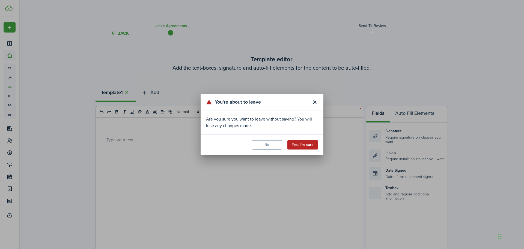
click at [307, 146] on button "Yes, I'm sure" at bounding box center [302, 144] width 31 height 9
